Goal: Check status: Check status

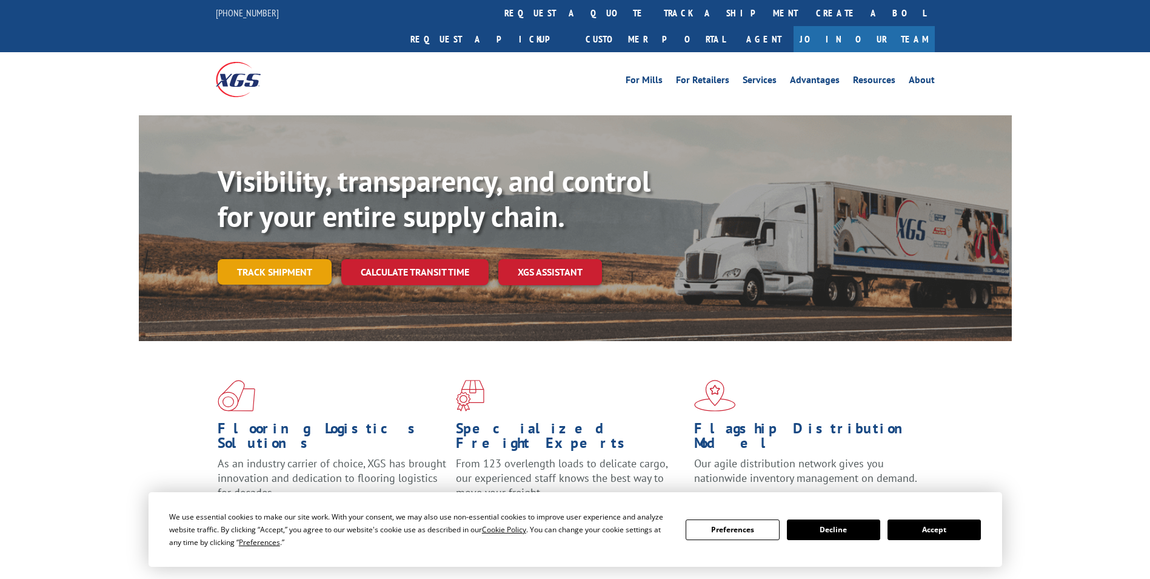
click at [283, 259] on link "Track shipment" at bounding box center [275, 271] width 114 height 25
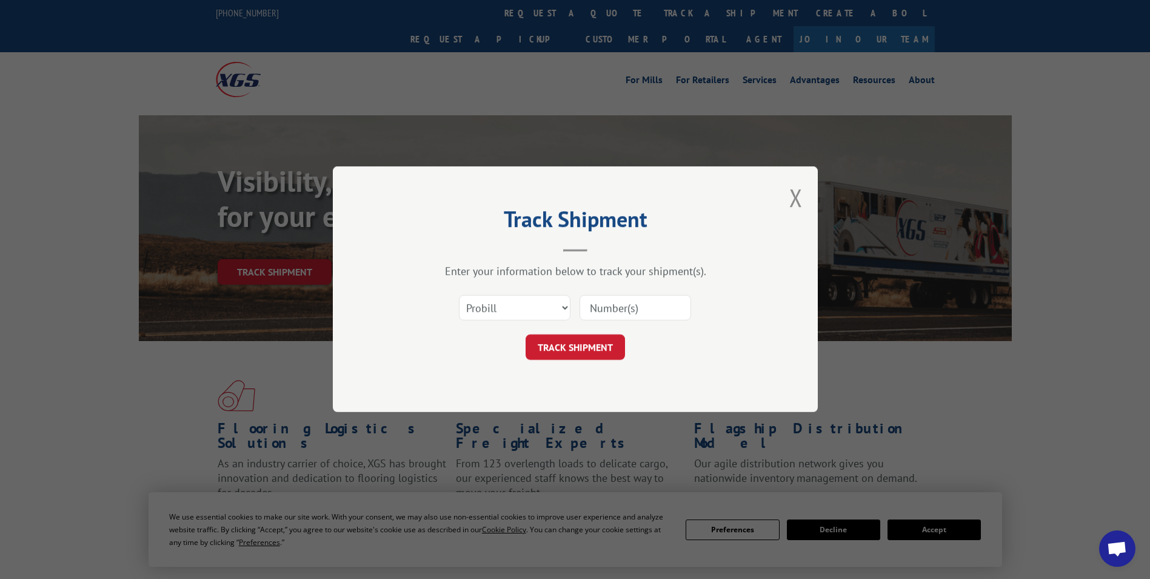
click at [592, 307] on input at bounding box center [636, 307] width 112 height 25
paste input "0001149388"
type input "0001149388"
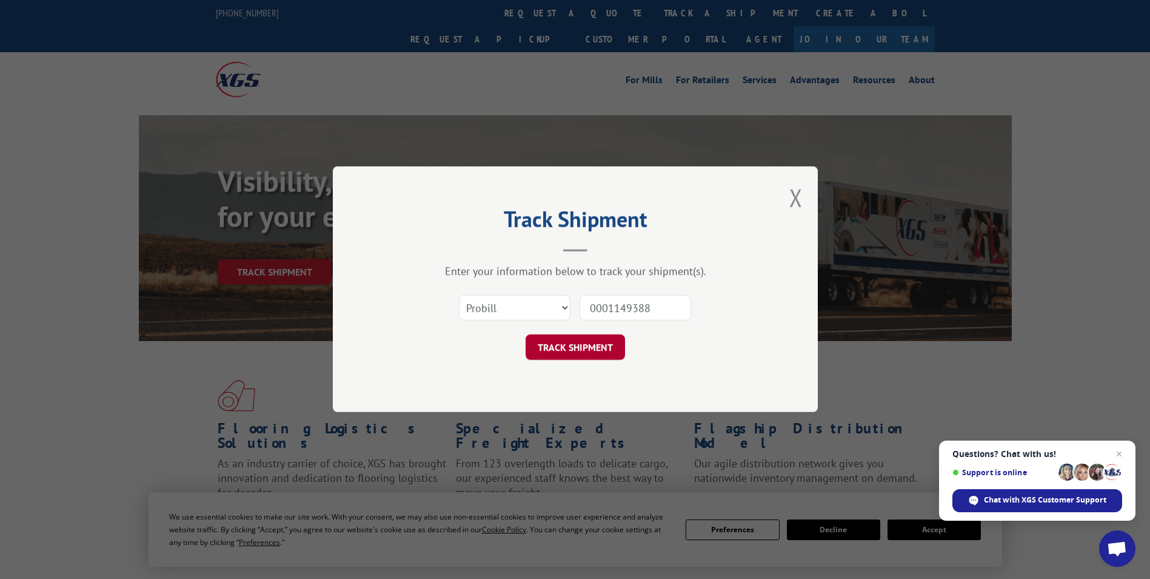
click at [551, 339] on button "TRACK SHIPMENT" at bounding box center [575, 347] width 99 height 25
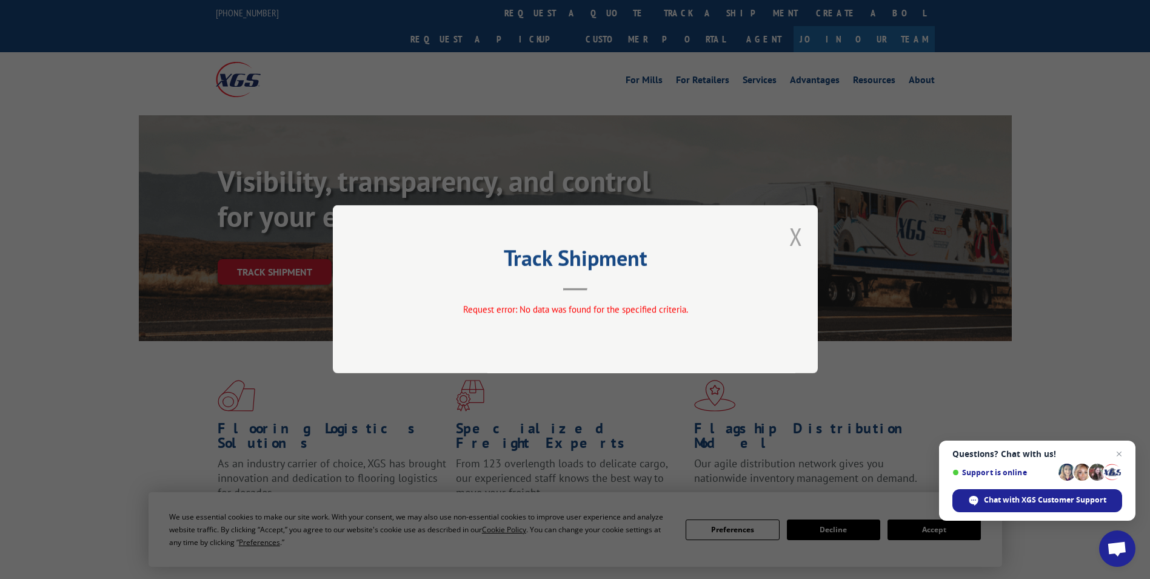
click at [790, 233] on button "Close modal" at bounding box center [796, 236] width 13 height 32
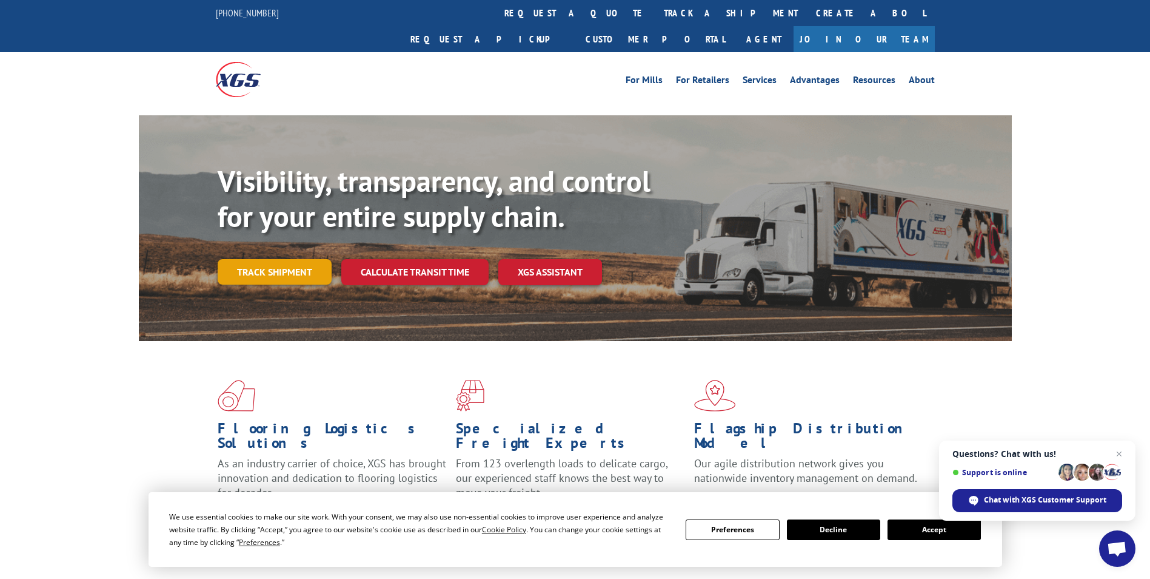
click at [291, 259] on link "Track shipment" at bounding box center [275, 271] width 114 height 25
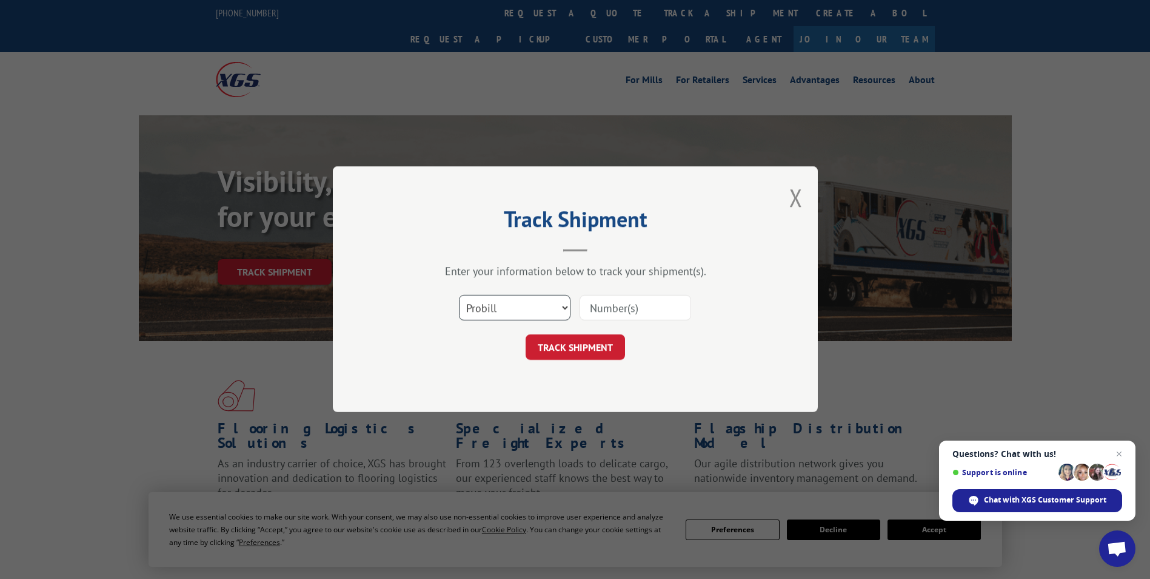
click at [559, 307] on select "Select category... Probill BOL PO" at bounding box center [515, 307] width 112 height 25
select select "bol"
click at [459, 295] on select "Select category... Probill BOL PO" at bounding box center [515, 307] width 112 height 25
click at [608, 303] on input at bounding box center [636, 307] width 112 height 25
paste input "0001149388"
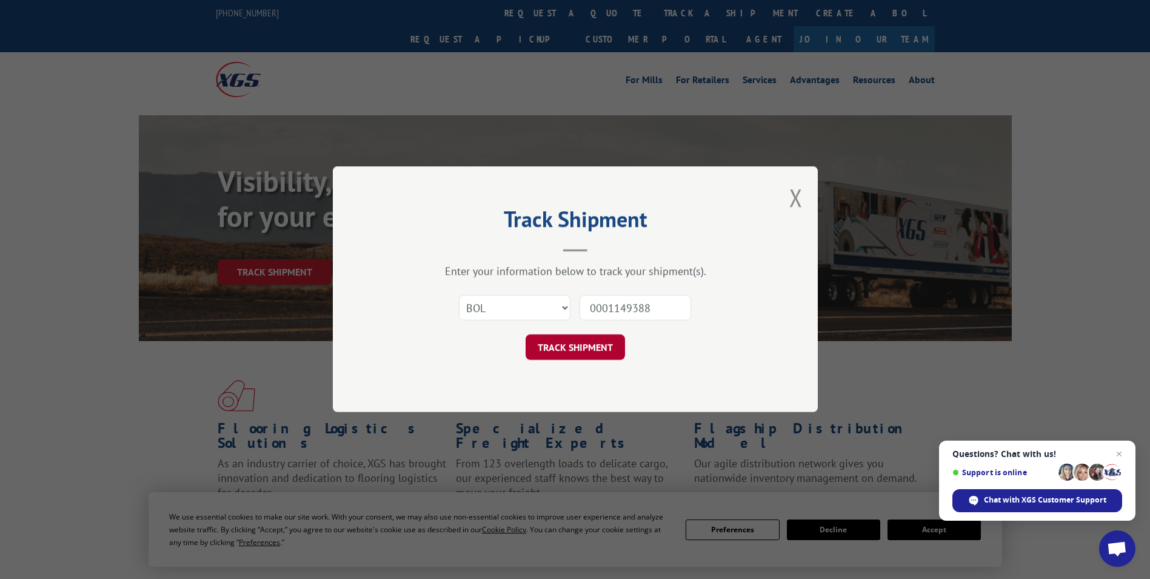
type input "0001149388"
click at [578, 351] on button "TRACK SHIPMENT" at bounding box center [575, 347] width 99 height 25
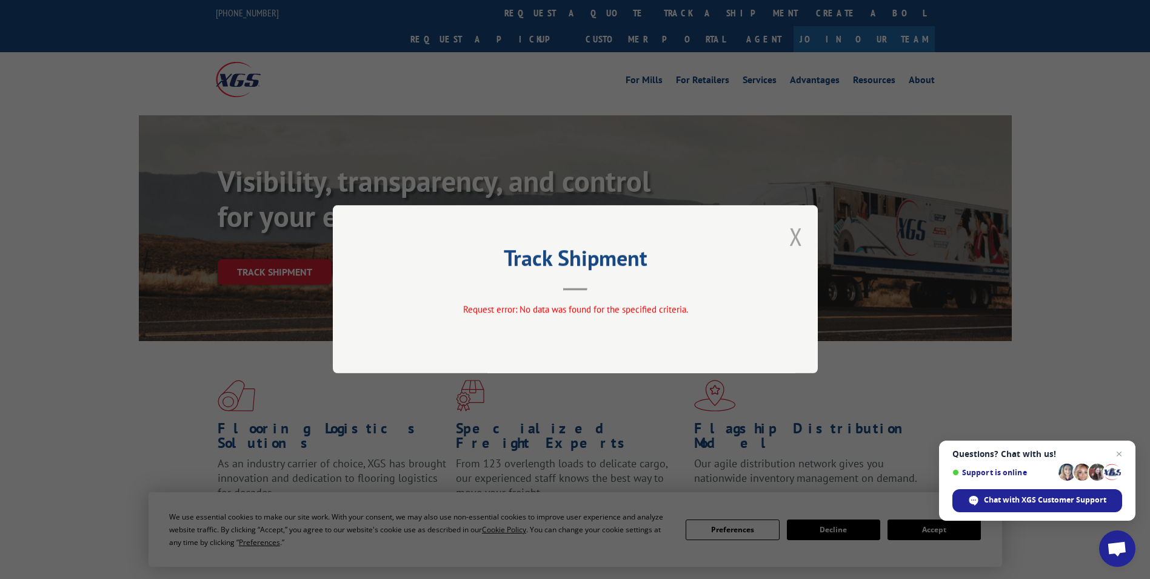
click at [797, 240] on button "Close modal" at bounding box center [796, 236] width 13 height 32
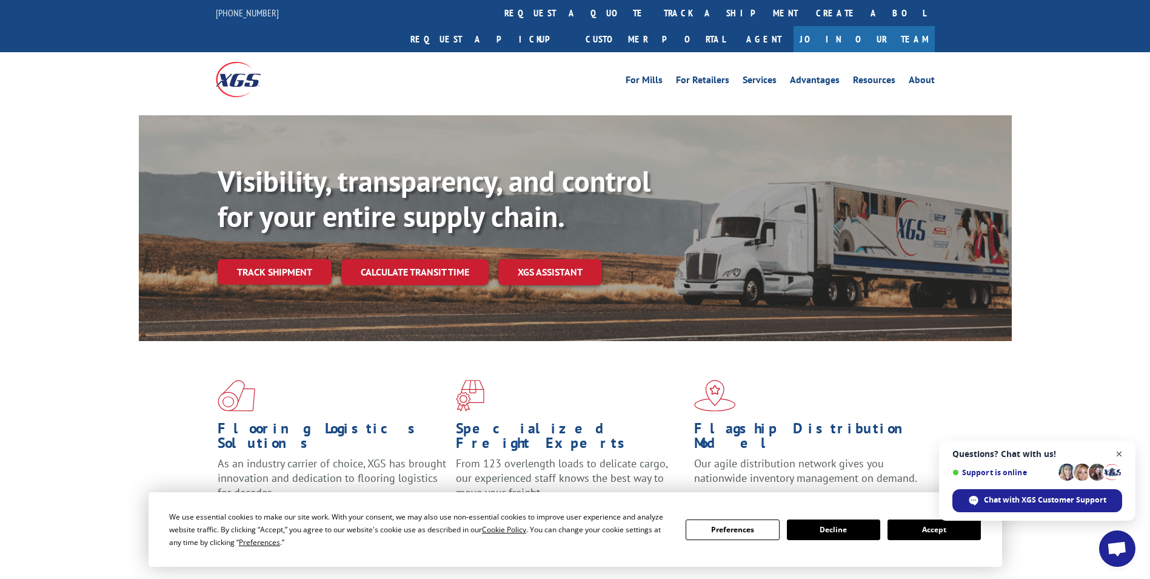
click at [1119, 451] on span "Open chat" at bounding box center [1119, 453] width 15 height 15
